Goal: Find specific fact: Find specific fact

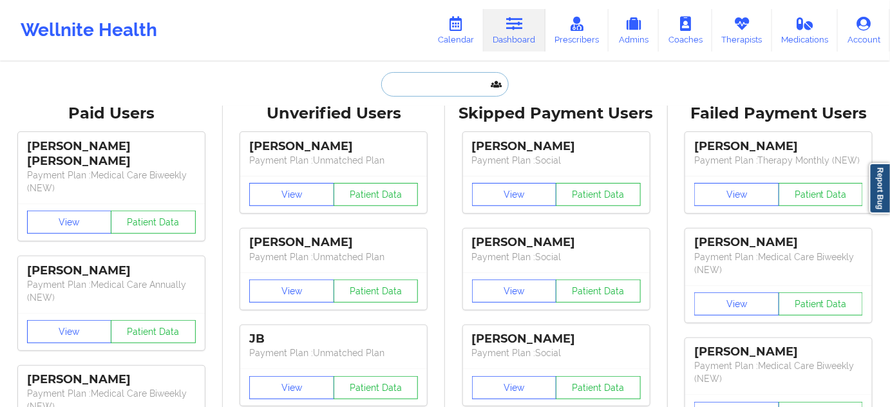
click at [452, 77] on input "text" at bounding box center [445, 84] width 128 height 24
paste input "[EMAIL_ADDRESS][DOMAIN_NAME]"
type input "[EMAIL_ADDRESS][DOMAIN_NAME]"
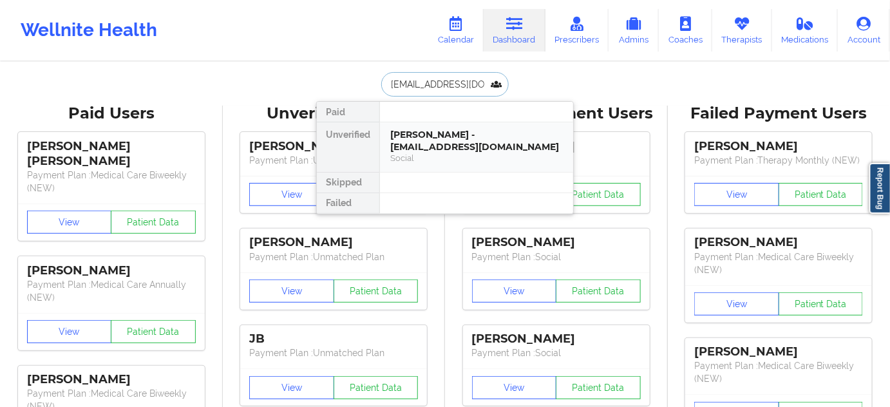
scroll to position [0, 5]
click at [434, 148] on div "[PERSON_NAME] - [EMAIL_ADDRESS][DOMAIN_NAME]" at bounding box center [476, 141] width 173 height 24
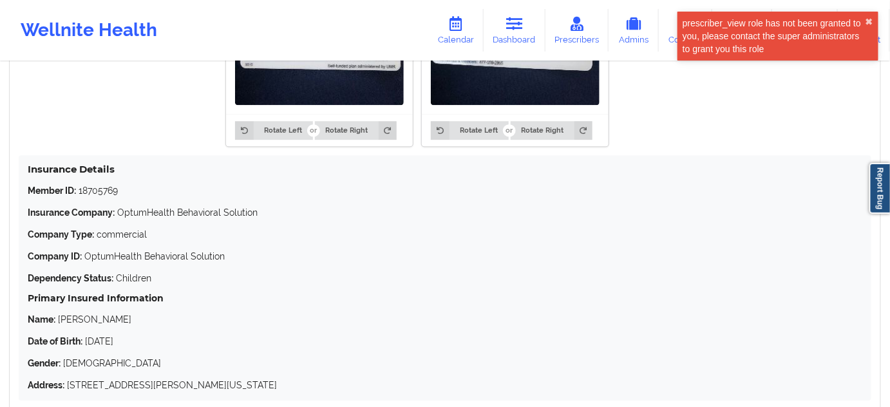
scroll to position [1210, 0]
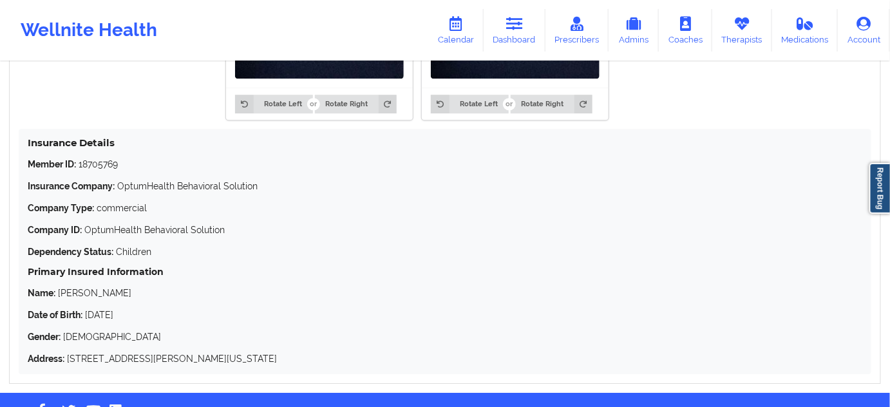
click at [103, 171] on p "Member ID: 18705769" at bounding box center [445, 164] width 835 height 13
copy p "18705769"
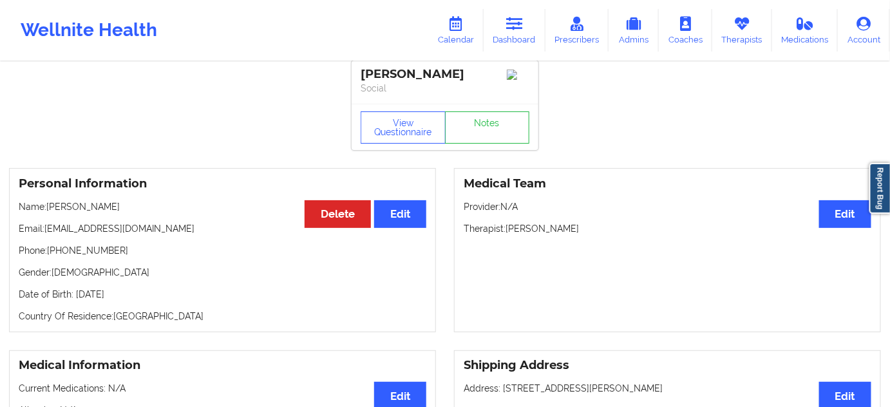
scroll to position [0, 0]
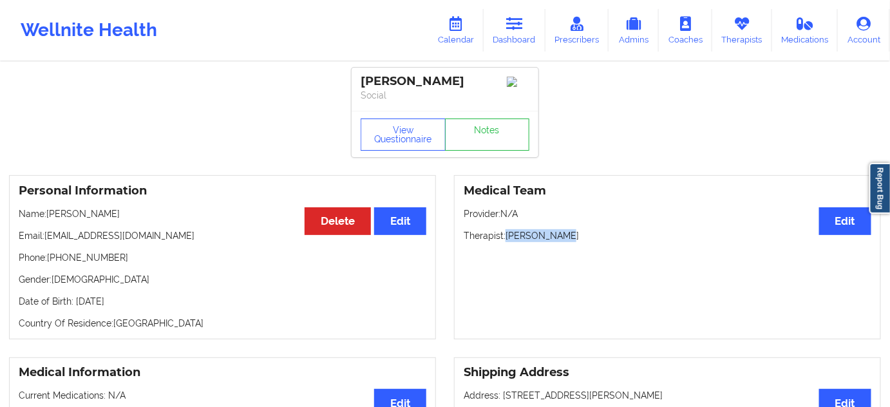
drag, startPoint x: 505, startPoint y: 237, endPoint x: 565, endPoint y: 236, distance: 59.9
click at [565, 236] on p "Therapist: [PERSON_NAME]" at bounding box center [668, 235] width 408 height 13
copy p "[PERSON_NAME]"
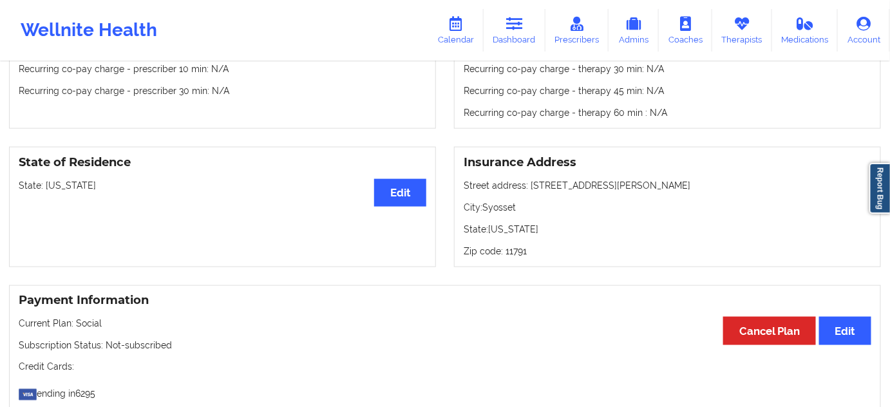
scroll to position [468, 0]
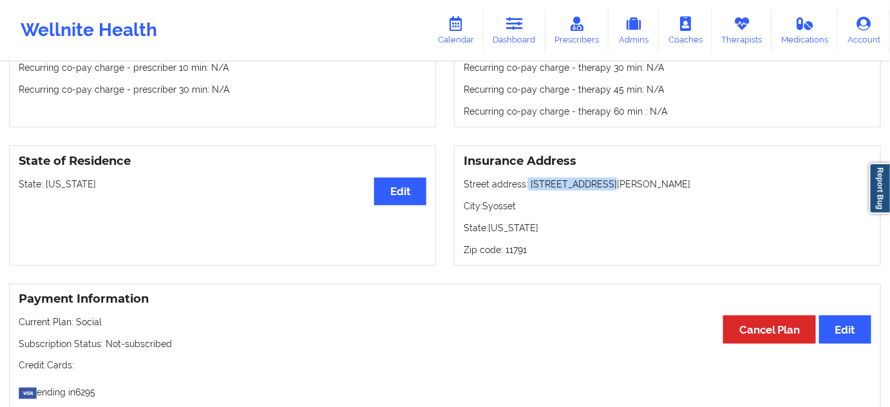
drag, startPoint x: 532, startPoint y: 184, endPoint x: 601, endPoint y: 188, distance: 69.1
click at [601, 188] on p "Street address: [STREET_ADDRESS][PERSON_NAME]" at bounding box center [668, 184] width 408 height 13
copy p "[STREET_ADDRESS][PERSON_NAME]"
click at [508, 211] on p "City: Syosset" at bounding box center [668, 206] width 408 height 13
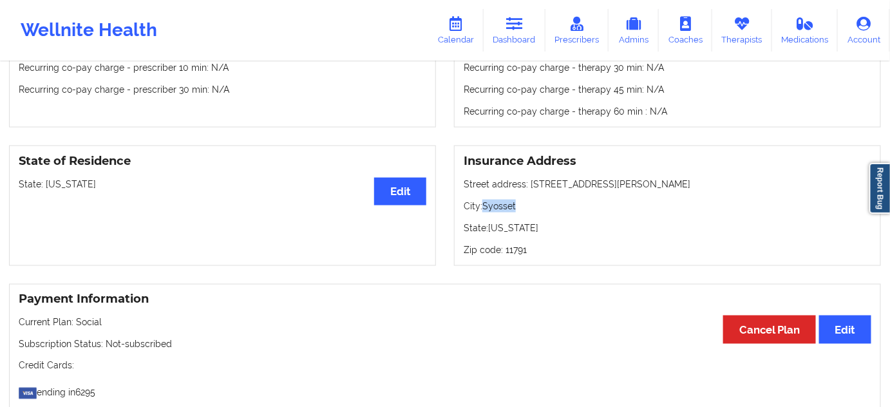
copy p "Syosset"
click at [511, 253] on p "Zip code: 11791" at bounding box center [668, 250] width 408 height 13
copy p "11791"
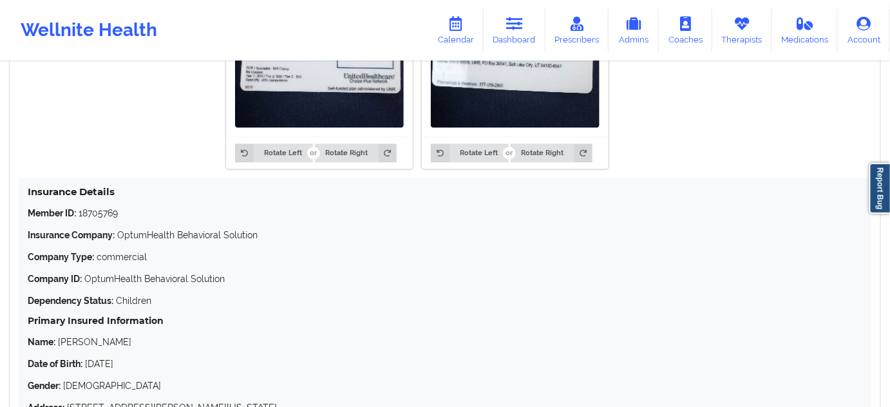
scroll to position [1171, 0]
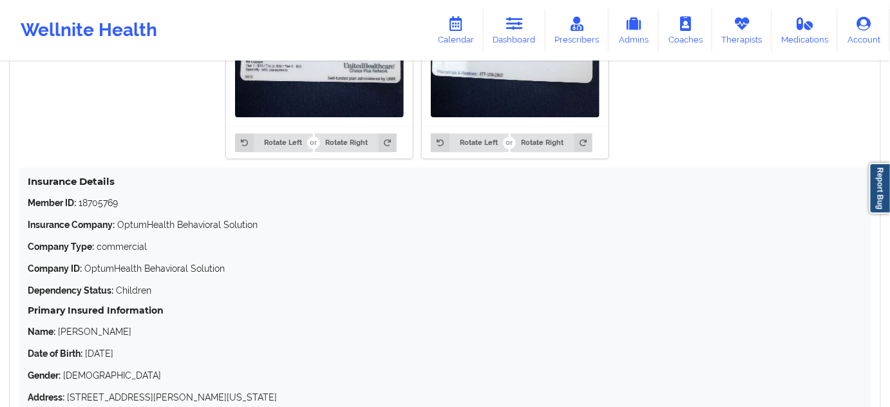
click at [103, 200] on p "Member ID: 18705769" at bounding box center [445, 202] width 835 height 13
copy p "18705769"
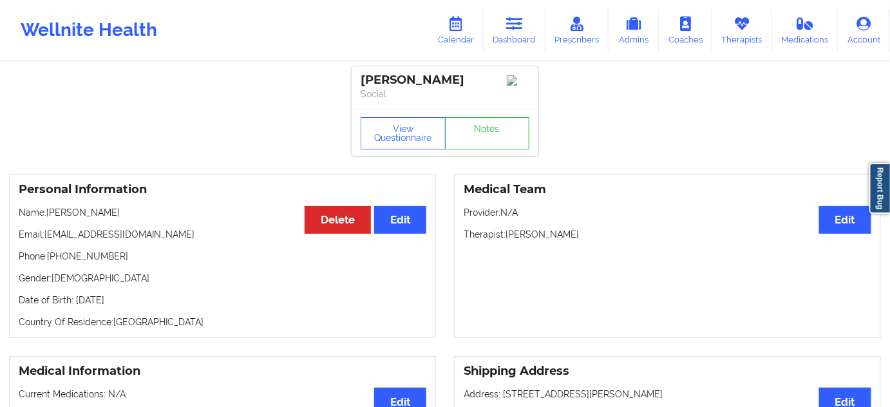
scroll to position [0, 0]
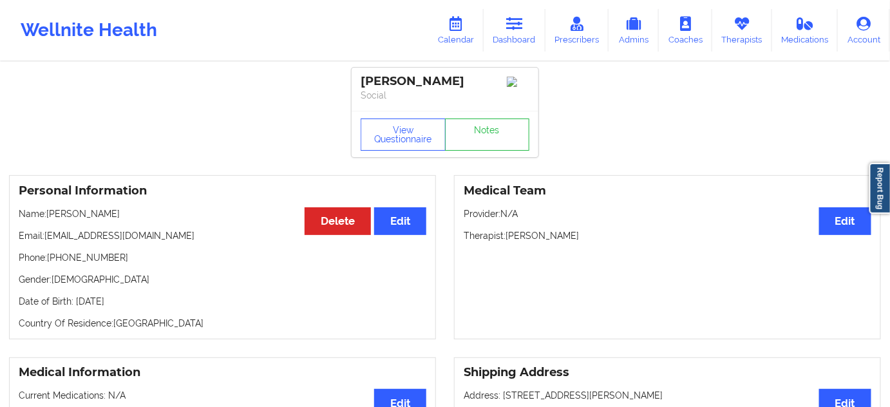
drag, startPoint x: 469, startPoint y: 76, endPoint x: 354, endPoint y: 80, distance: 115.4
click at [354, 80] on div "[PERSON_NAME] Social" at bounding box center [445, 89] width 187 height 43
copy div "[PERSON_NAME]"
click at [82, 264] on p "Phone: [PHONE_NUMBER]" at bounding box center [223, 257] width 408 height 13
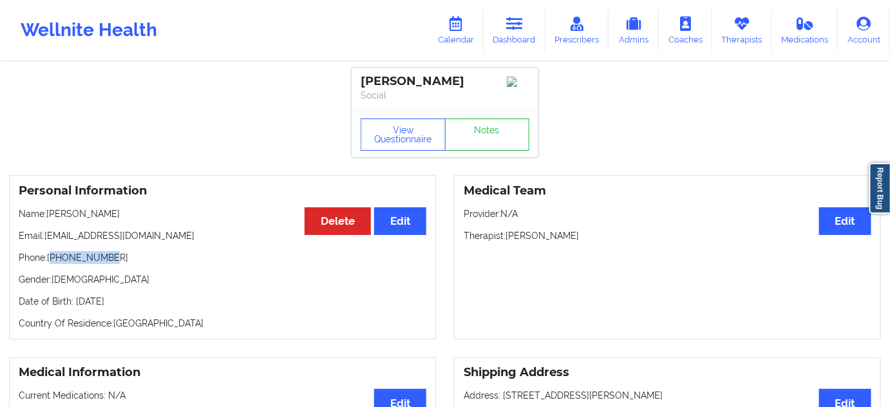
copy p "15169658175"
click at [486, 148] on link "Notes" at bounding box center [487, 135] width 85 height 32
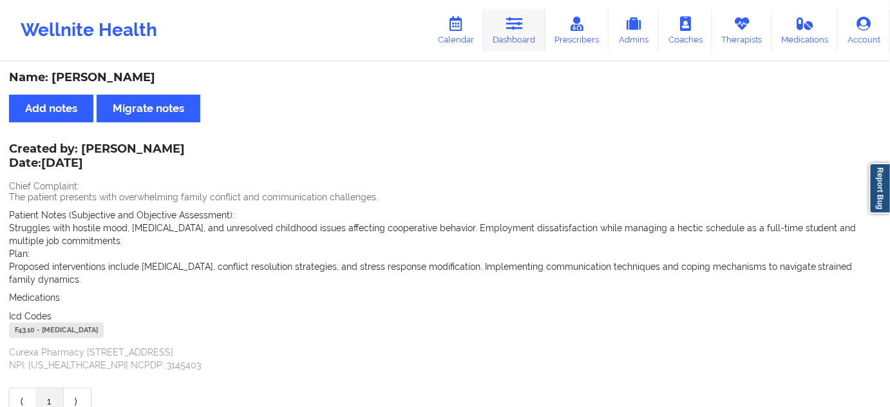
click at [508, 34] on link "Dashboard" at bounding box center [515, 30] width 62 height 43
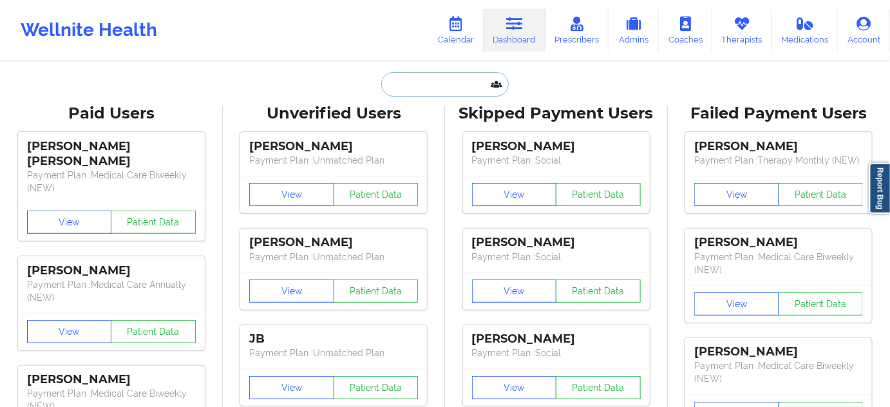
click at [445, 84] on input "text" at bounding box center [445, 84] width 128 height 24
type input "s"
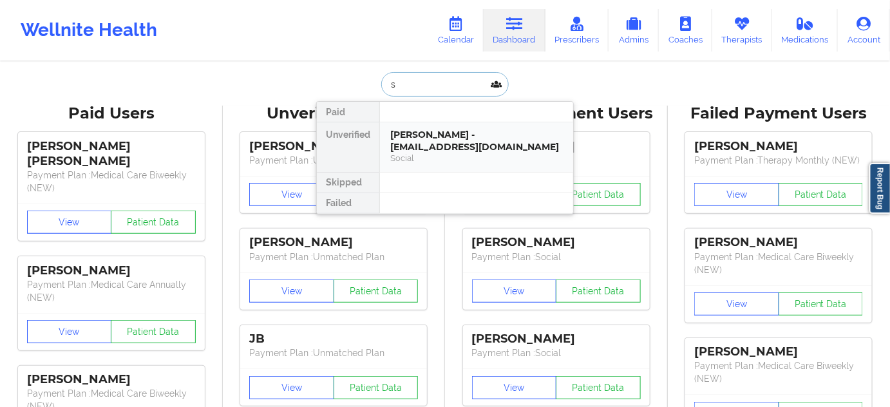
click at [443, 139] on div "[PERSON_NAME] - [EMAIL_ADDRESS][DOMAIN_NAME]" at bounding box center [476, 141] width 173 height 24
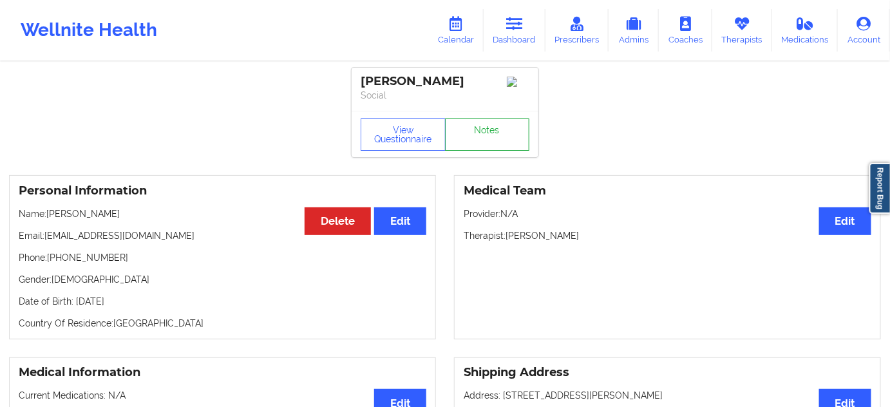
click at [485, 142] on link "Notes" at bounding box center [487, 135] width 85 height 32
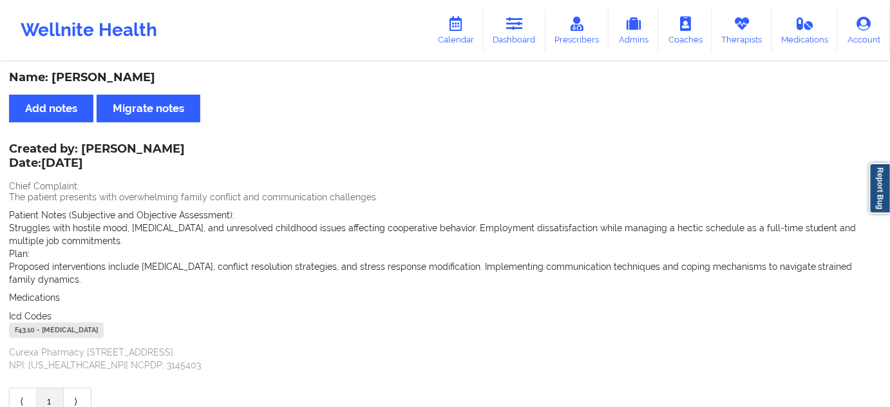
click at [30, 332] on div "F43.10 - [MEDICAL_DATA]" at bounding box center [56, 330] width 95 height 15
copy div "F43.10"
